Goal: Task Accomplishment & Management: Complete application form

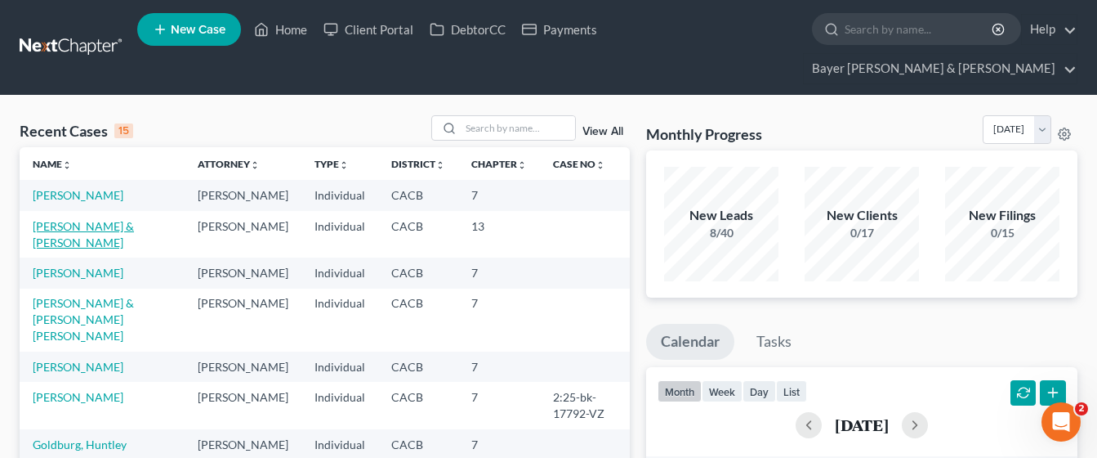
click at [134, 219] on link "[PERSON_NAME] & [PERSON_NAME]" at bounding box center [83, 234] width 101 height 30
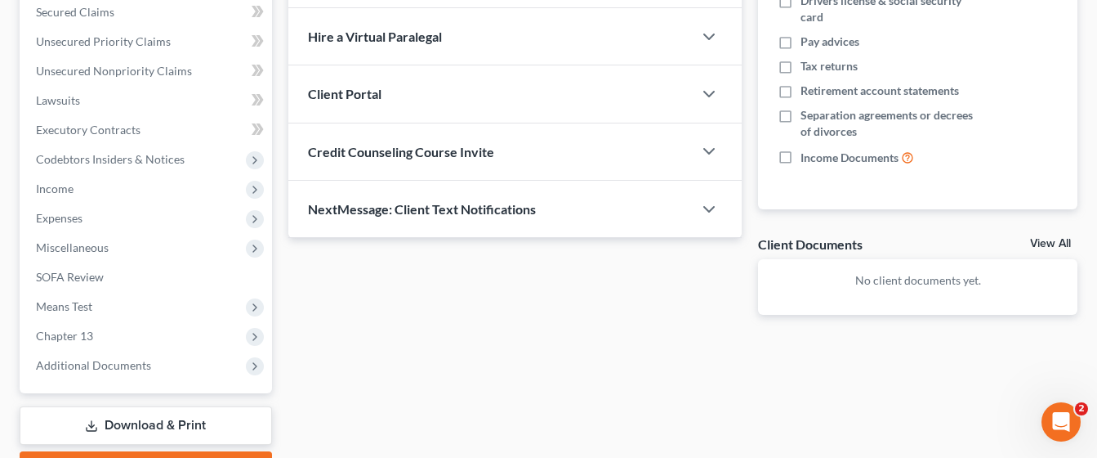
scroll to position [409, 0]
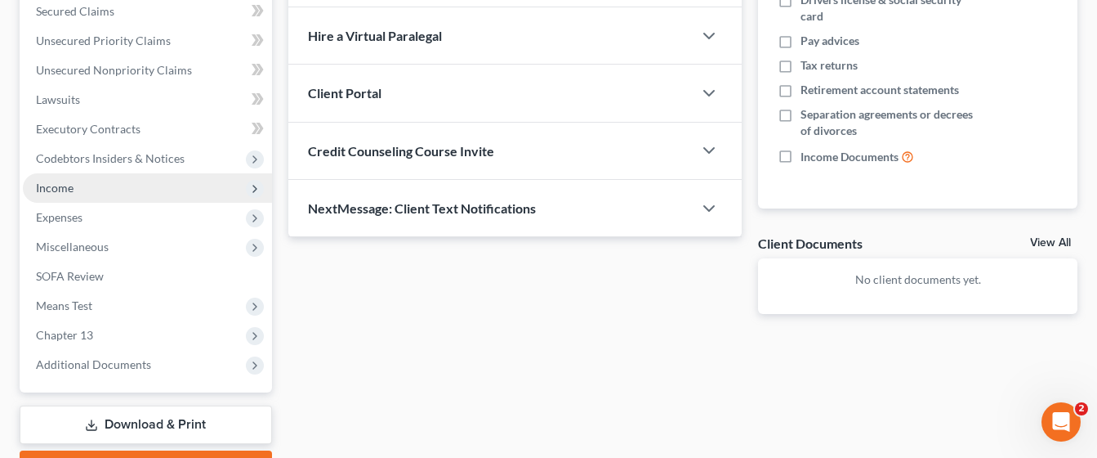
click at [149, 173] on span "Income" at bounding box center [147, 187] width 249 height 29
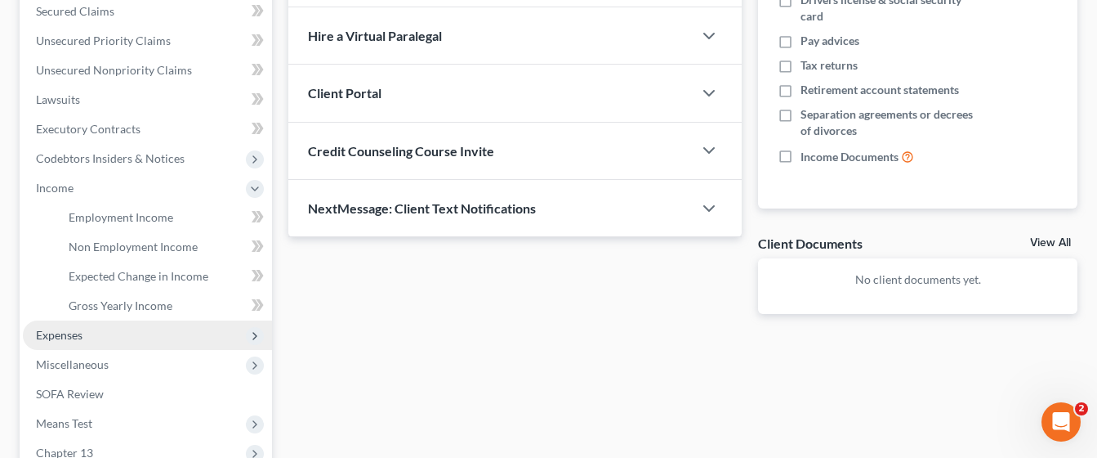
click at [119, 320] on span "Expenses" at bounding box center [147, 334] width 249 height 29
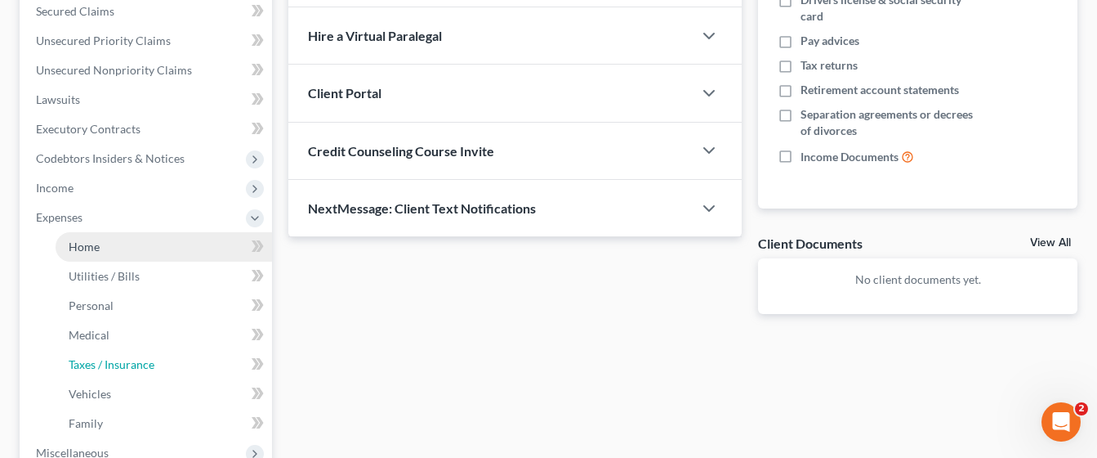
click at [136, 357] on span "Taxes / Insurance" at bounding box center [112, 364] width 86 height 14
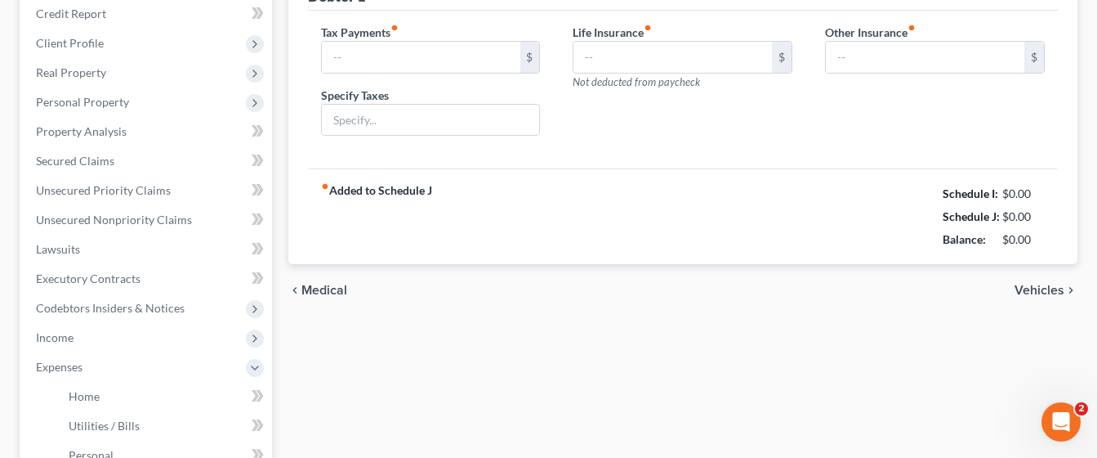
type input "0.00"
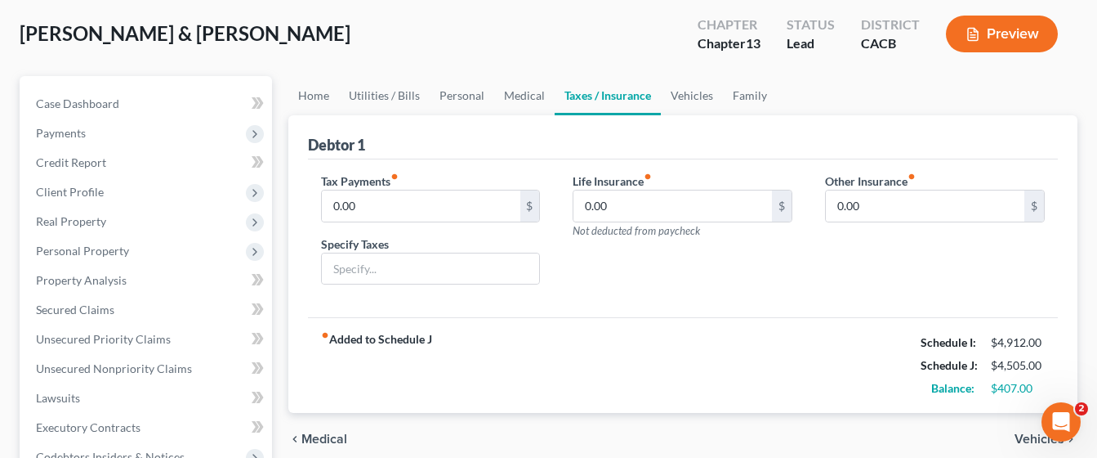
scroll to position [82, 0]
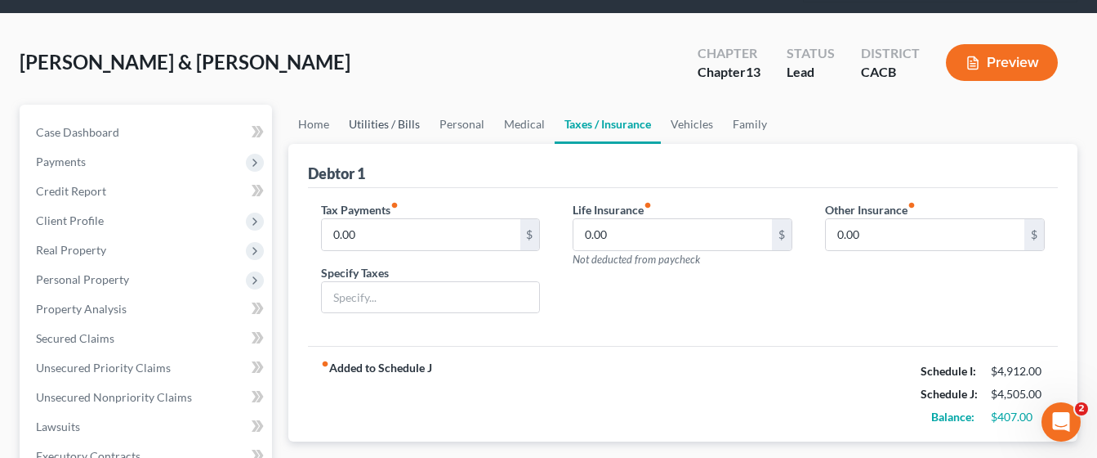
click at [366, 105] on link "Utilities / Bills" at bounding box center [384, 124] width 91 height 39
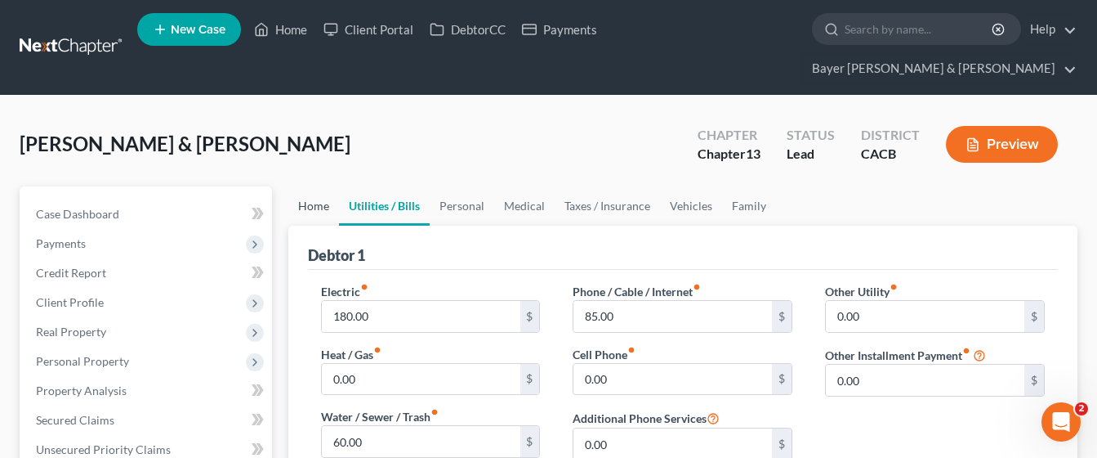
click at [316, 186] on link "Home" at bounding box center [313, 205] width 51 height 39
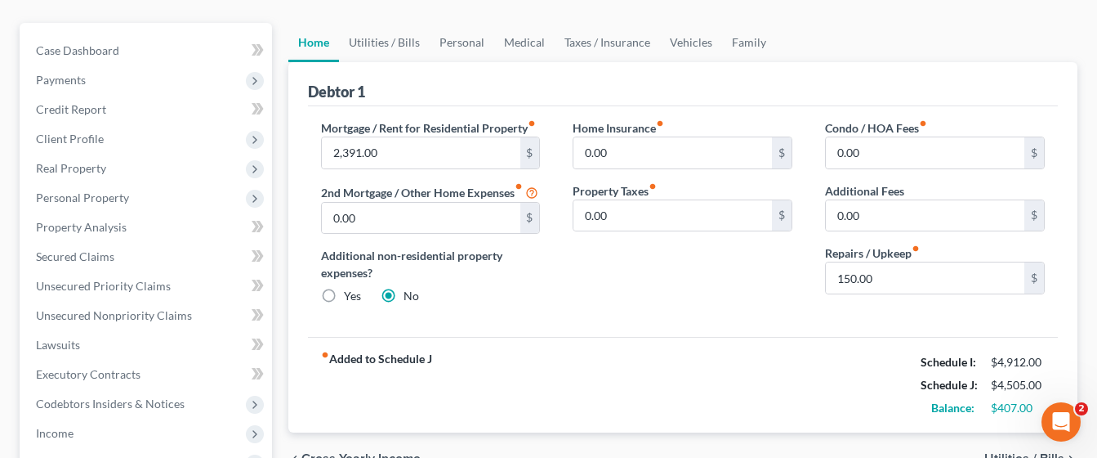
scroll to position [82, 0]
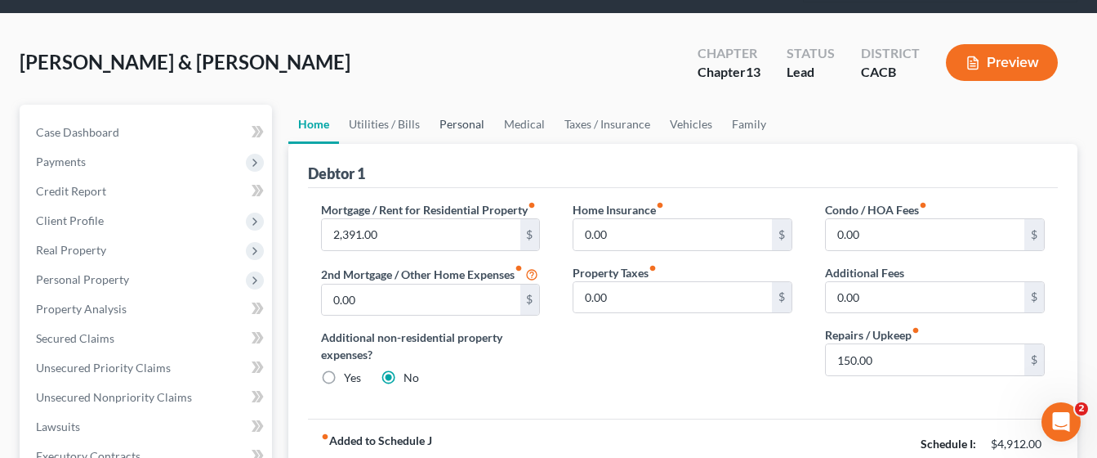
click at [471, 105] on link "Personal" at bounding box center [462, 124] width 65 height 39
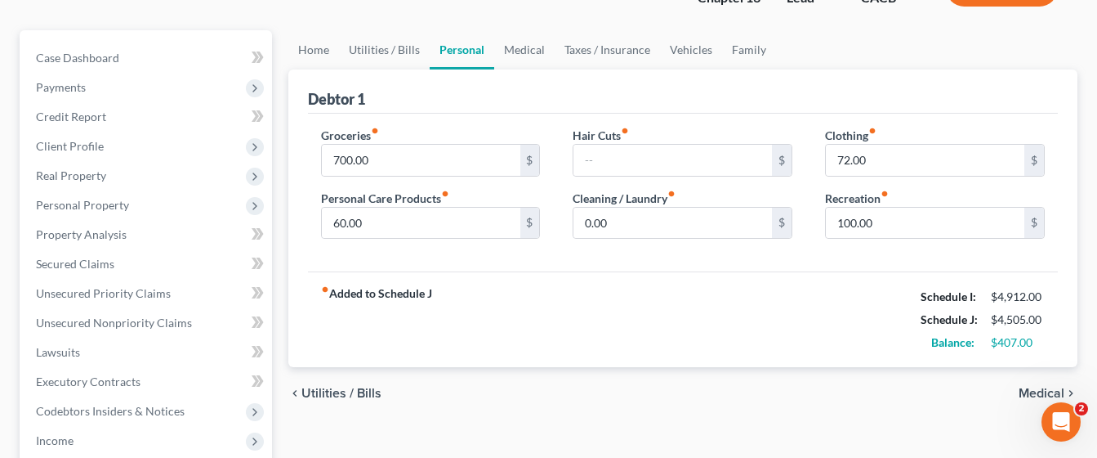
scroll to position [163, 0]
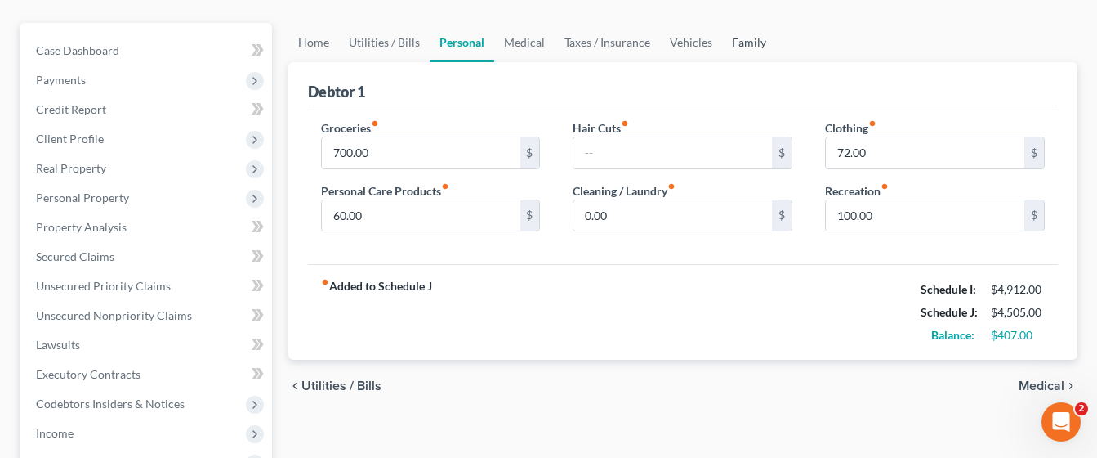
click at [744, 23] on link "Family" at bounding box center [749, 42] width 54 height 39
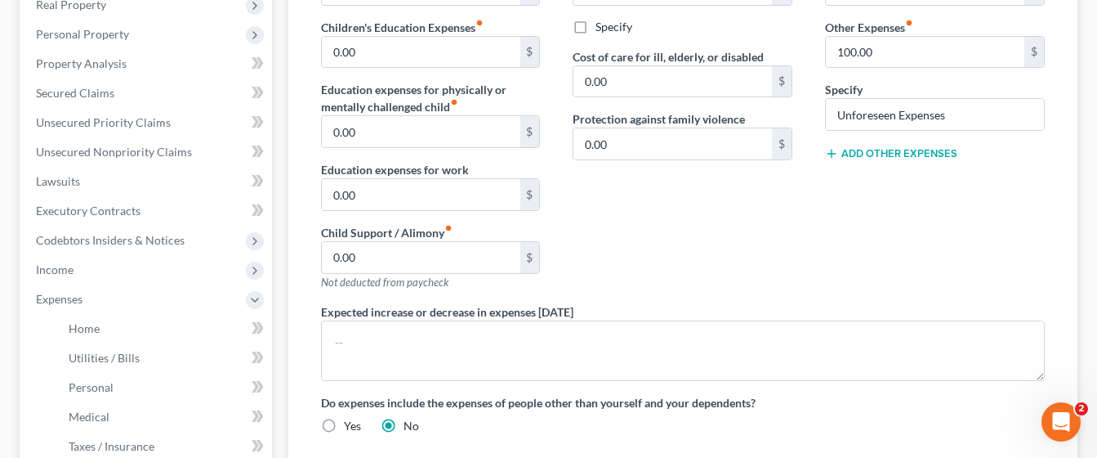
scroll to position [409, 0]
